Goal: Information Seeking & Learning: Learn about a topic

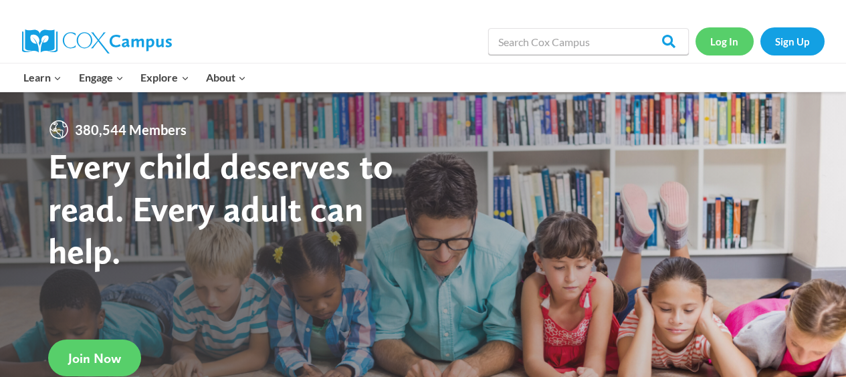
click at [721, 43] on link "Log In" at bounding box center [724, 40] width 58 height 27
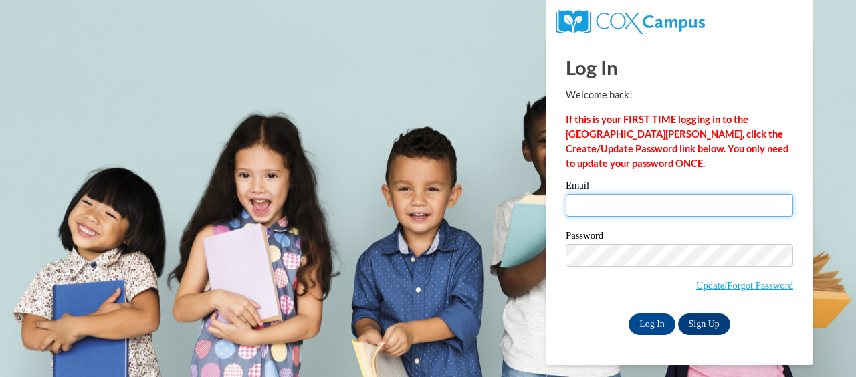
click at [636, 204] on input "Email" at bounding box center [679, 205] width 227 height 23
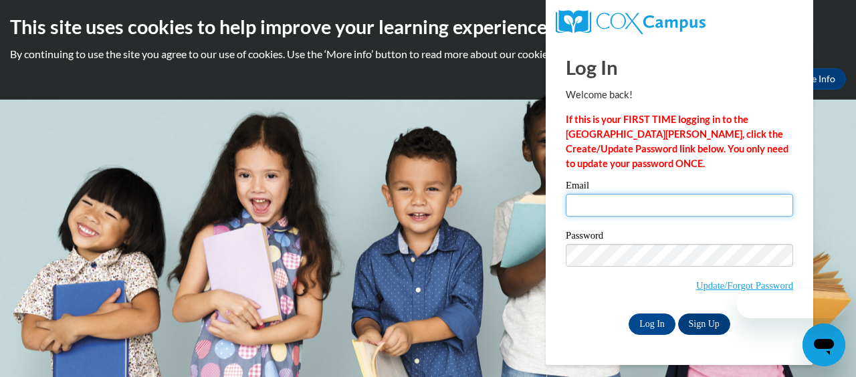
type input "taijohneahaywood@gmail.com"
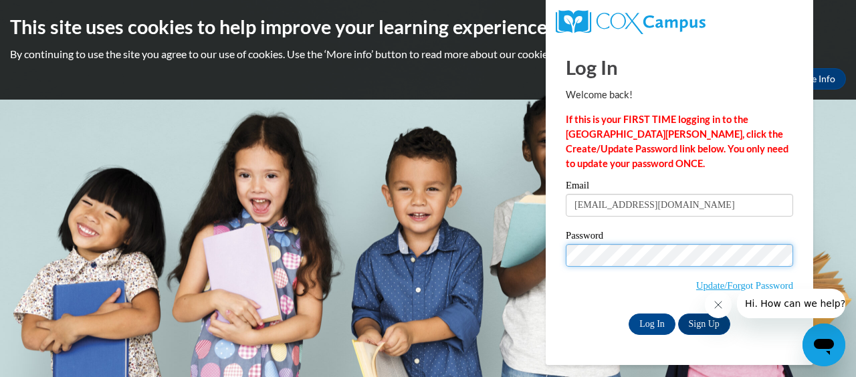
click at [628, 314] on input "Log In" at bounding box center [651, 324] width 47 height 21
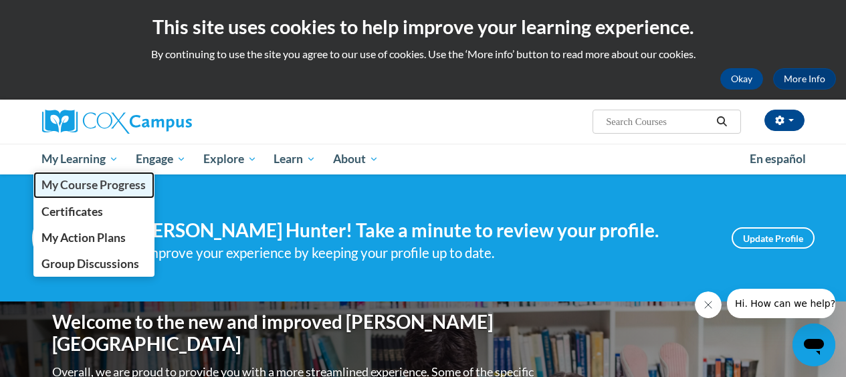
click at [100, 181] on span "My Course Progress" at bounding box center [93, 185] width 104 height 14
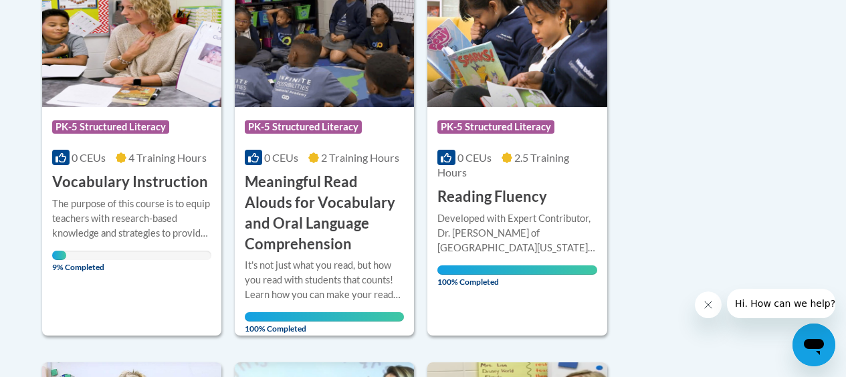
scroll to position [374, 0]
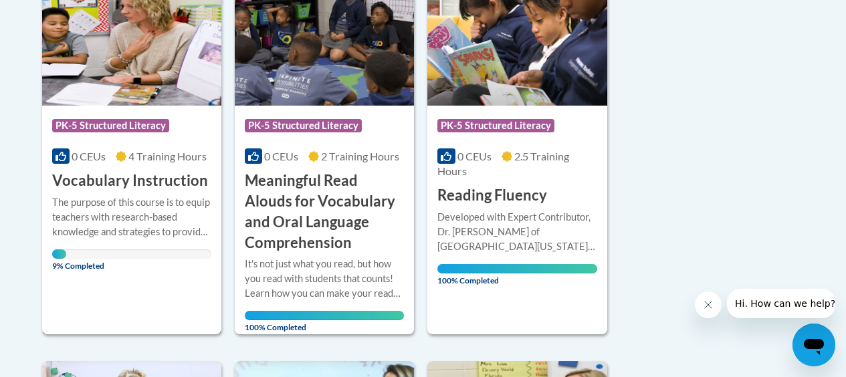
click at [146, 69] on img at bounding box center [131, 37] width 179 height 136
